Goal: Task Accomplishment & Management: Manage account settings

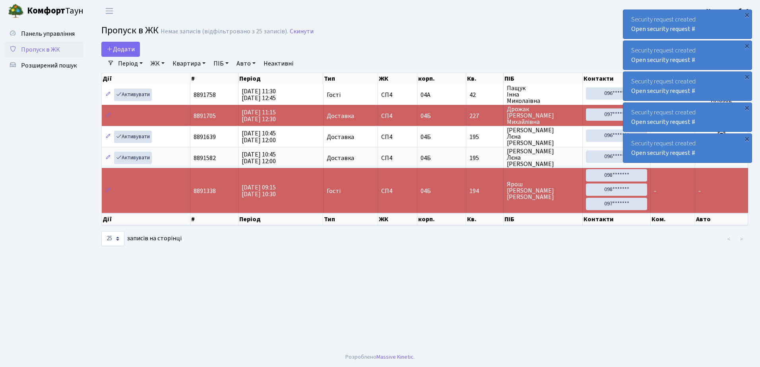
select select "25"
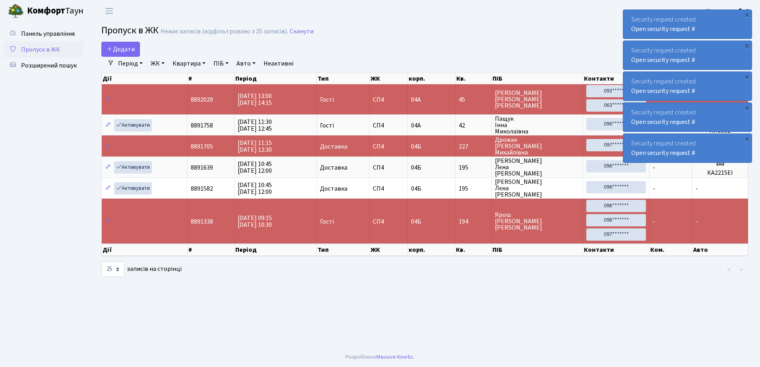
click at [747, 140] on div "×" at bounding box center [747, 139] width 8 height 8
click at [750, 109] on div "×" at bounding box center [747, 108] width 8 height 8
click at [746, 77] on div "×" at bounding box center [747, 77] width 8 height 8
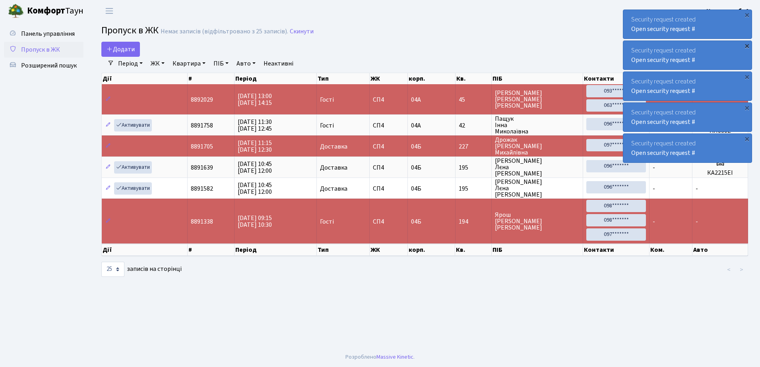
click at [747, 45] on div "×" at bounding box center [747, 46] width 8 height 8
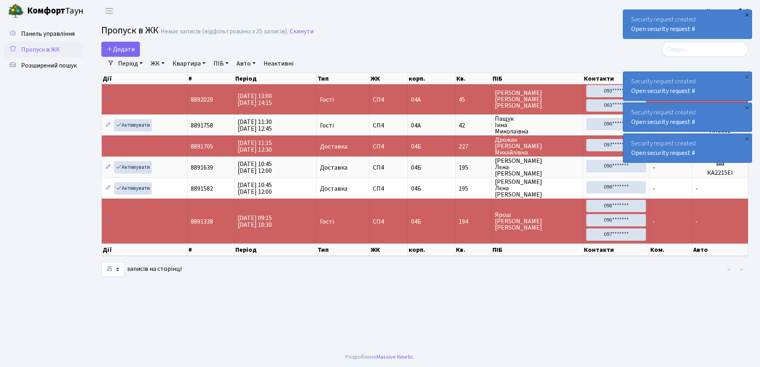
click at [750, 16] on div "×" at bounding box center [747, 15] width 8 height 8
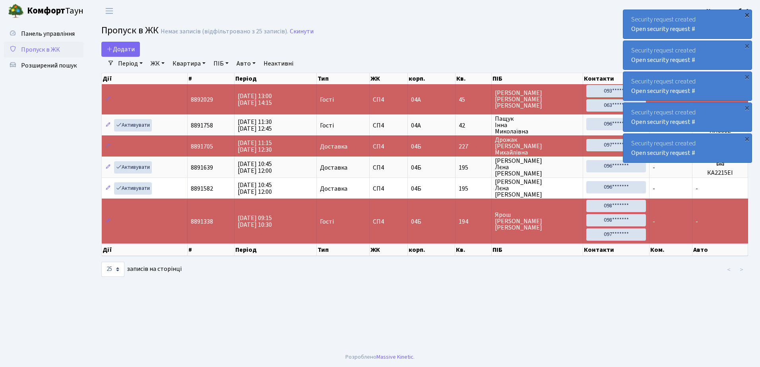
click at [749, 12] on div "×" at bounding box center [747, 15] width 8 height 8
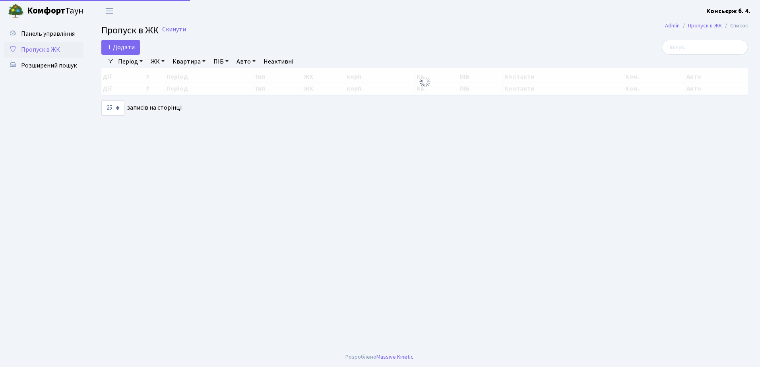
select select "25"
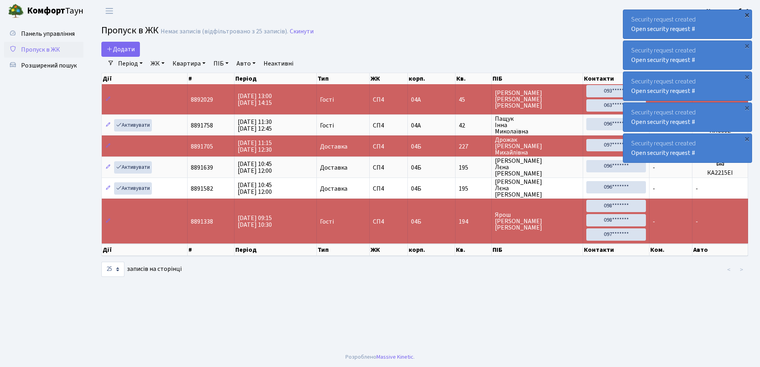
click at [747, 14] on div "×" at bounding box center [747, 15] width 8 height 8
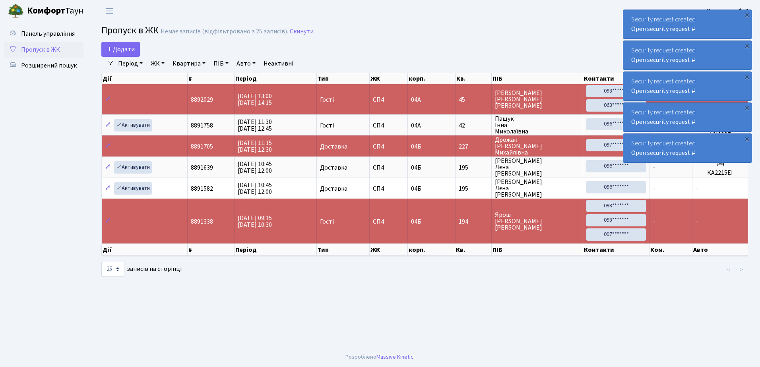
click at [747, 14] on div "×" at bounding box center [747, 15] width 8 height 8
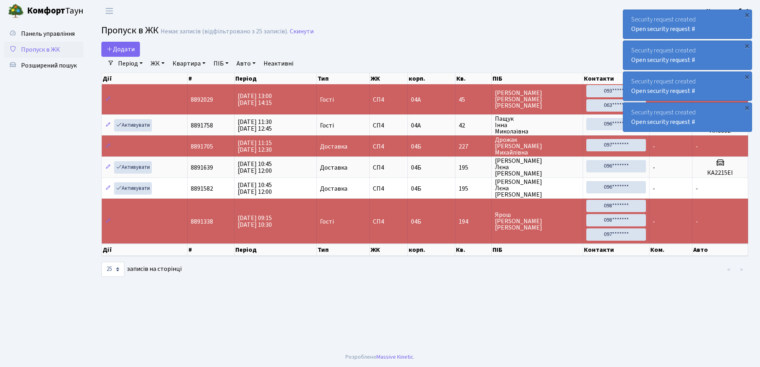
click at [747, 14] on div "×" at bounding box center [747, 15] width 8 height 8
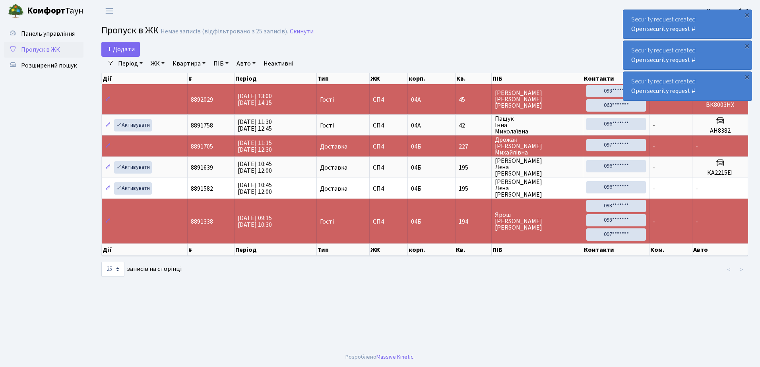
click at [747, 14] on div "×" at bounding box center [747, 15] width 8 height 8
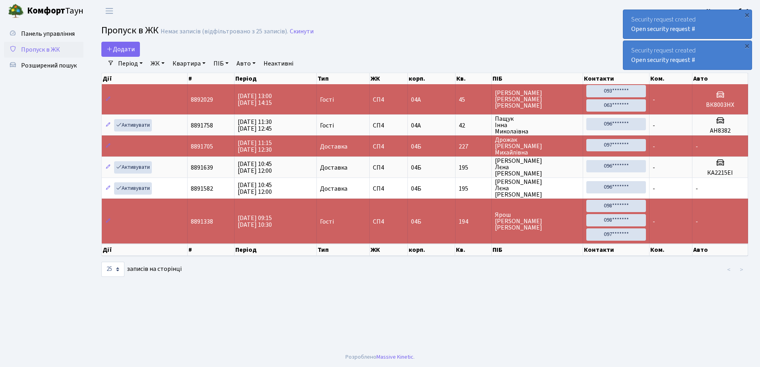
click at [747, 14] on div "×" at bounding box center [747, 15] width 8 height 8
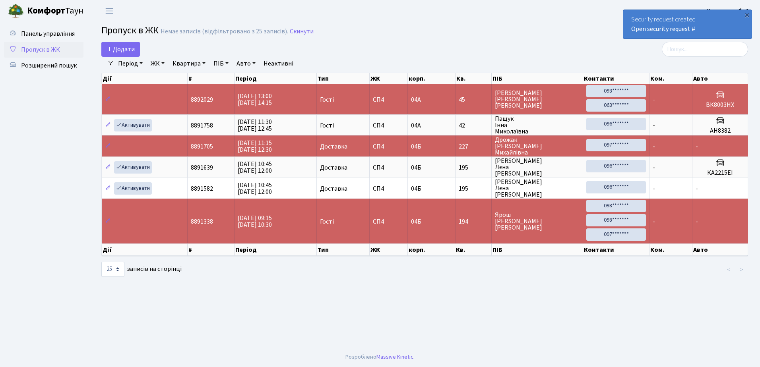
click at [747, 14] on div "×" at bounding box center [747, 15] width 8 height 8
